Goal: Navigation & Orientation: Understand site structure

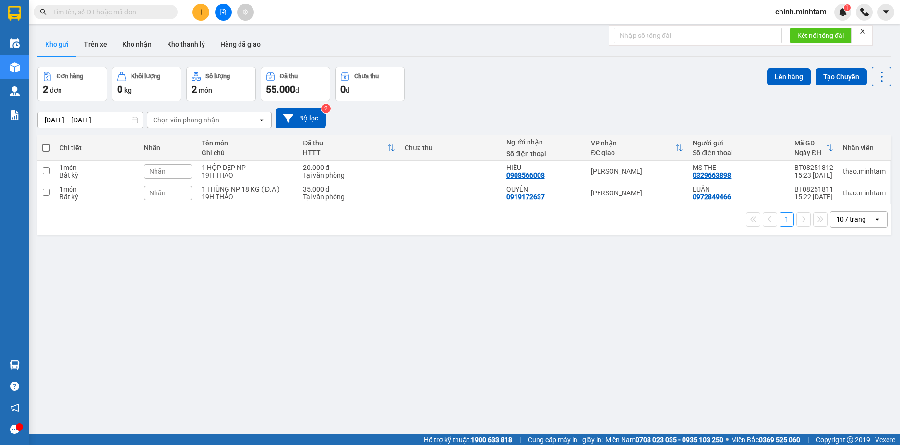
click at [328, 331] on div "ver 1.8.138 Kho gửi Trên xe Kho nhận Kho thanh lý Hàng đã giao Đơn hàng 2 đơn K…" at bounding box center [465, 251] width 862 height 445
